Goal: Information Seeking & Learning: Learn about a topic

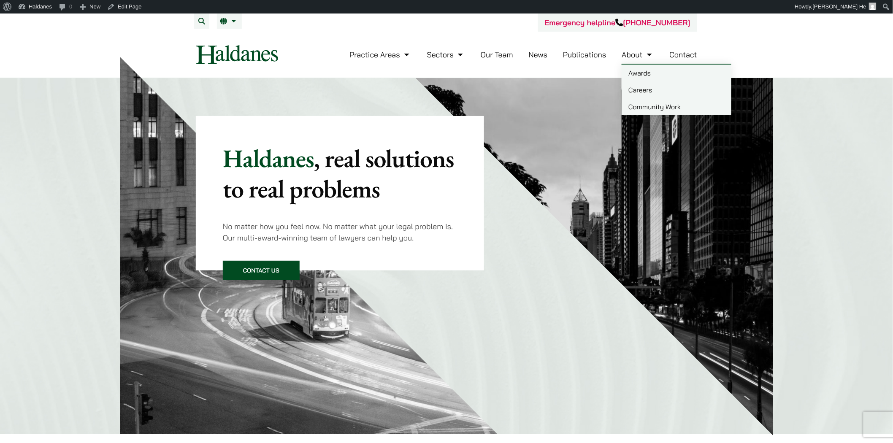
click at [632, 77] on link "Awards" at bounding box center [677, 73] width 110 height 17
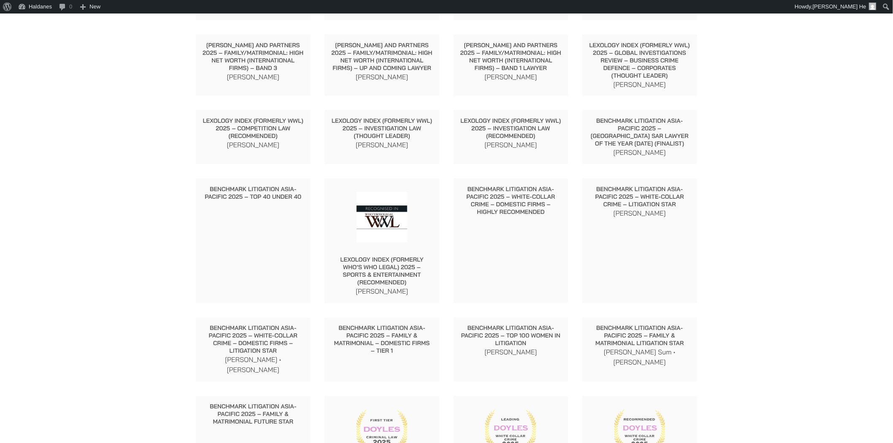
scroll to position [422, 0]
click at [668, 132] on p "Benchmark Litigation Asia-Pacific 2025 – [GEOGRAPHIC_DATA] SAR Lawyer of the Ye…" at bounding box center [639, 133] width 101 height 30
click at [668, 148] on p "[PERSON_NAME]" at bounding box center [639, 153] width 101 height 10
click at [656, 222] on div "Benchmark Litigation Asia-Pacific 2025 – White-Collar Crime – Litigation Star […" at bounding box center [639, 241] width 115 height 125
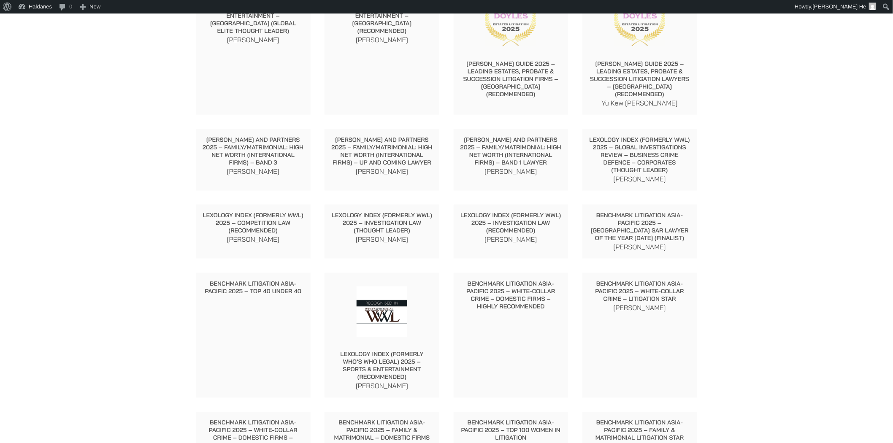
scroll to position [328, 0]
click at [675, 242] on p "[PERSON_NAME]" at bounding box center [639, 247] width 101 height 10
click at [669, 227] on p "Benchmark Litigation Asia-Pacific 2025 – [GEOGRAPHIC_DATA] SAR Lawyer of the Ye…" at bounding box center [639, 227] width 101 height 30
click at [629, 230] on p "Benchmark Litigation Asia-Pacific 2025 – [GEOGRAPHIC_DATA] SAR Lawyer of the Ye…" at bounding box center [639, 227] width 101 height 30
click at [584, 233] on div "Benchmark Litigation Asia-Pacific 2025 – [GEOGRAPHIC_DATA] SAR Lawyer of the Ye…" at bounding box center [639, 232] width 115 height 54
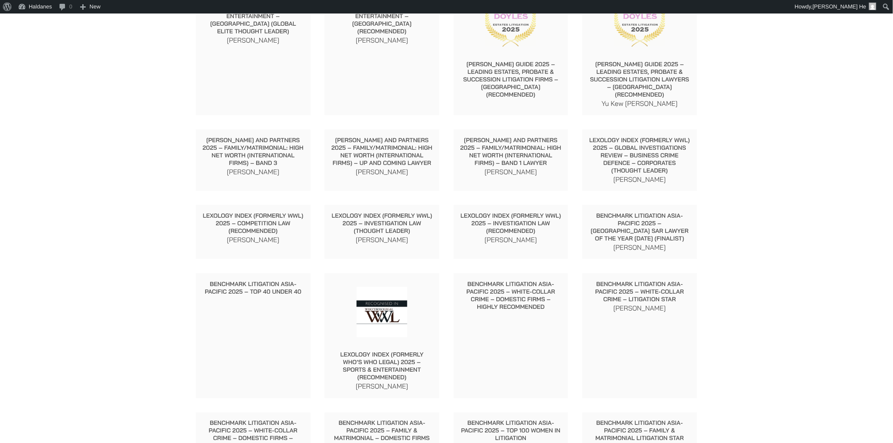
click at [617, 219] on p "Benchmark Litigation Asia-Pacific 2025 – [GEOGRAPHIC_DATA] SAR Lawyer of the Ye…" at bounding box center [639, 227] width 101 height 30
click at [636, 242] on p "[PERSON_NAME]" at bounding box center [639, 247] width 101 height 10
click at [670, 242] on p "[PERSON_NAME]" at bounding box center [639, 247] width 101 height 10
